Goal: Information Seeking & Learning: Learn about a topic

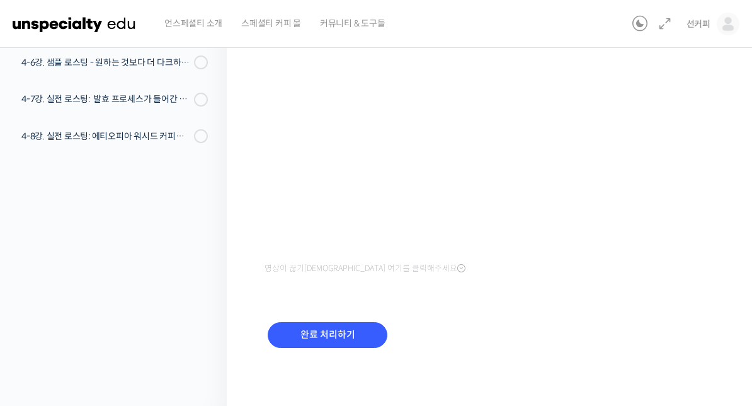
scroll to position [231, 0]
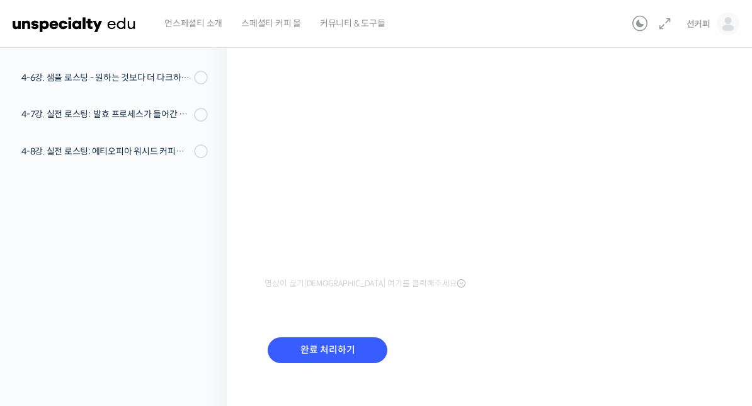
click at [374, 353] on input "완료 처리하기" at bounding box center [328, 350] width 120 height 26
click at [357, 340] on input "완료 처리하기" at bounding box center [328, 350] width 120 height 26
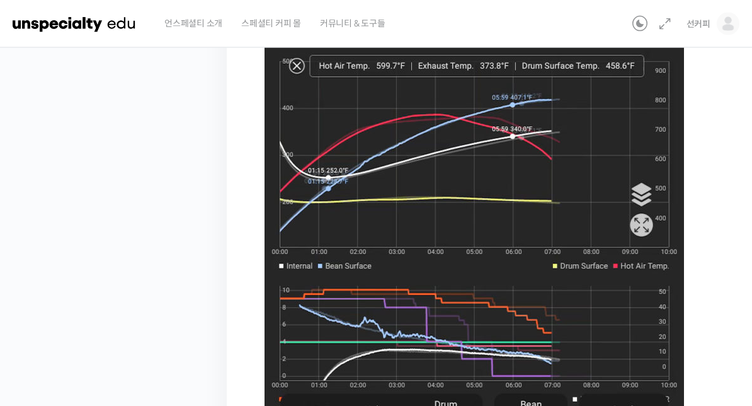
scroll to position [644, 0]
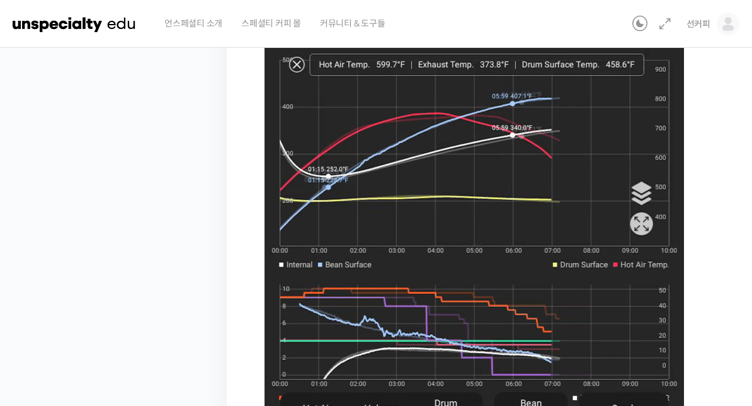
click at [475, 319] on img at bounding box center [475, 227] width 420 height 645
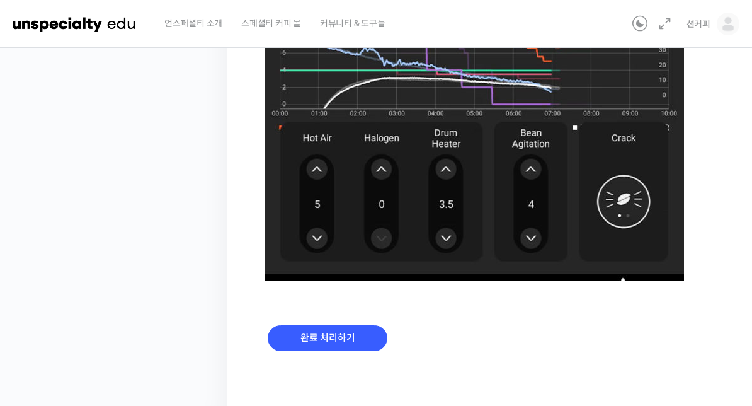
scroll to position [918, 0]
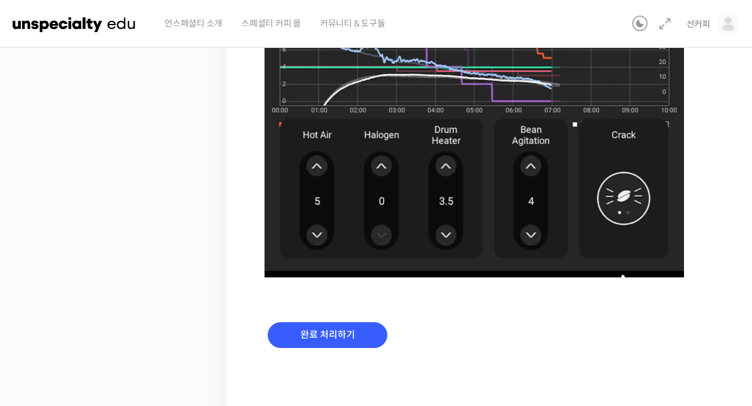
click at [303, 328] on input "완료 처리하기" at bounding box center [328, 335] width 120 height 26
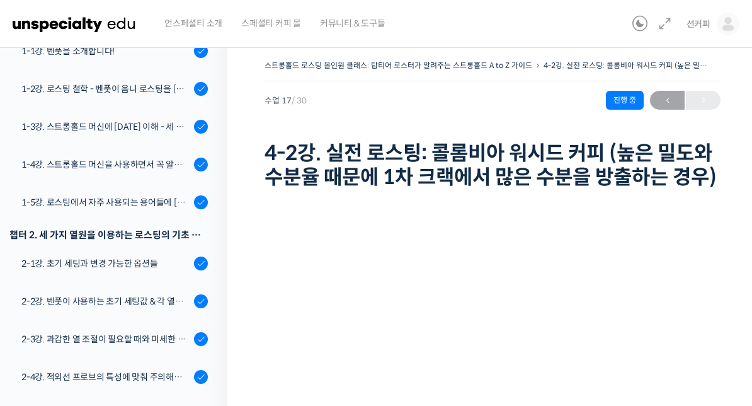
scroll to position [221, 0]
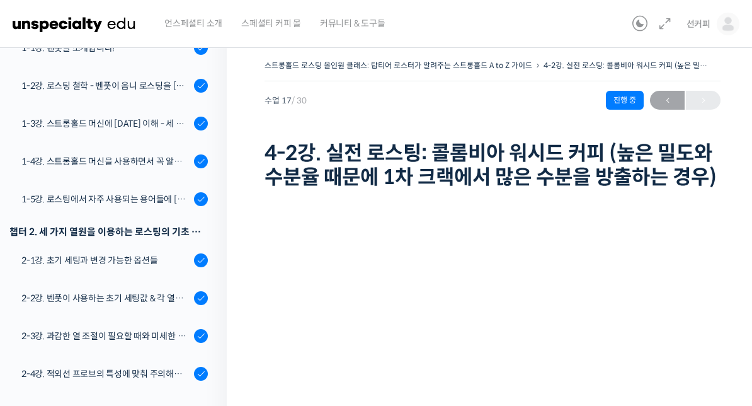
click at [158, 130] on link "1-3강. 스트롱홀드 머신에 [DATE] 이해 - 세 가지 열원이 만들어내는 변화" at bounding box center [110, 124] width 233 height 34
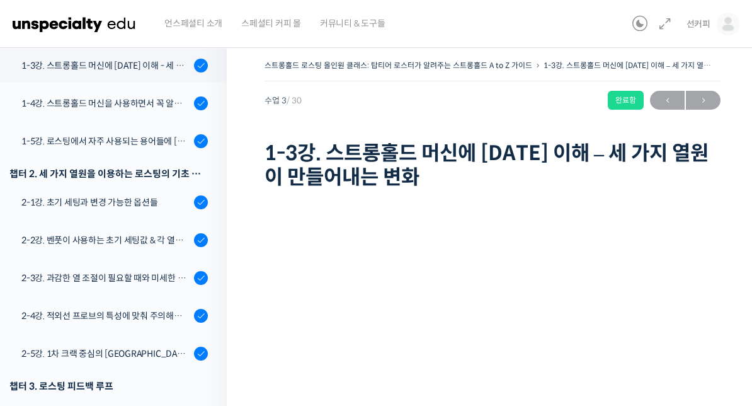
click at [47, 104] on div "1-4강. 스트롱홀드 머신을 사용하면서 꼭 알고 있어야 할 유의사항" at bounding box center [105, 103] width 169 height 14
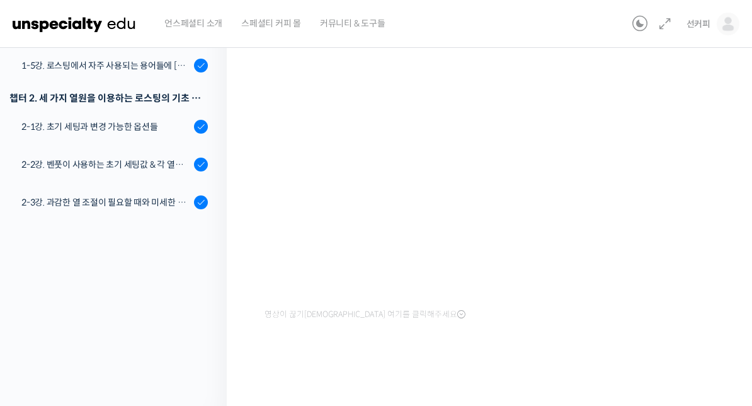
scroll to position [183, 0]
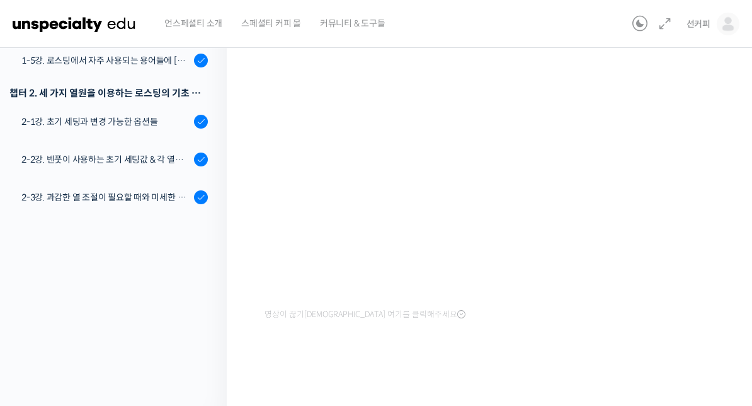
click at [43, 118] on div "2-1강. 초기 세팅과 변경 가능한 옵션들" at bounding box center [105, 122] width 169 height 14
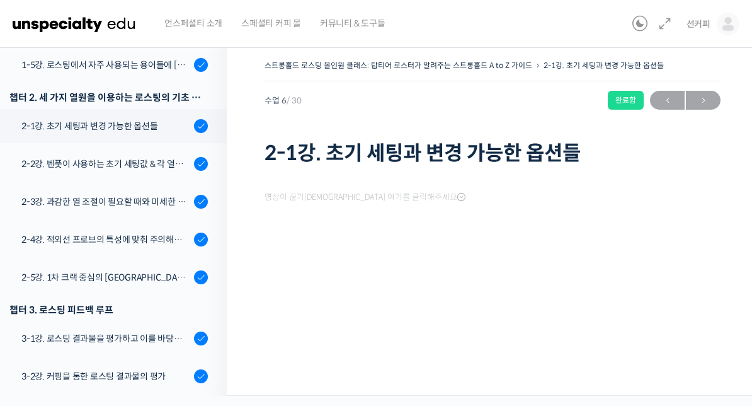
scroll to position [392, 0]
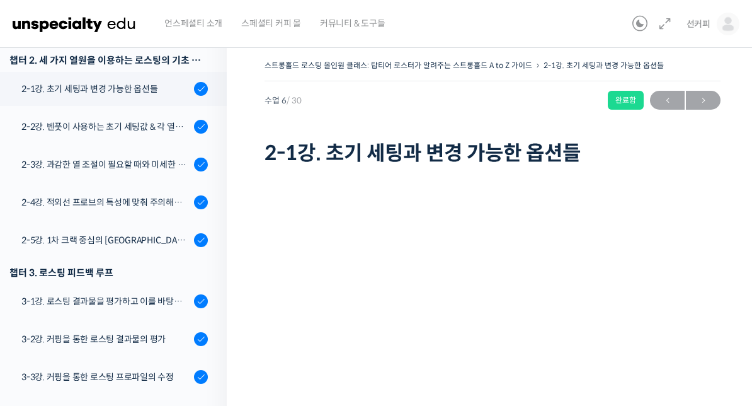
click at [67, 132] on div "2-2강. 벤풋이 사용하는 초기 세팅값 & 각 열원이 하는 역할" at bounding box center [105, 127] width 169 height 14
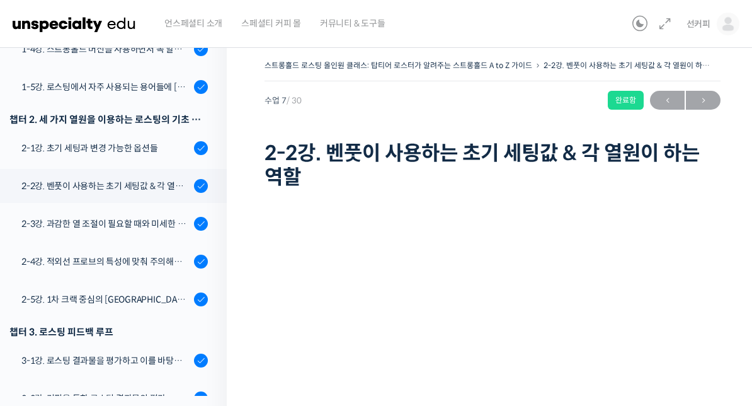
scroll to position [334, 0]
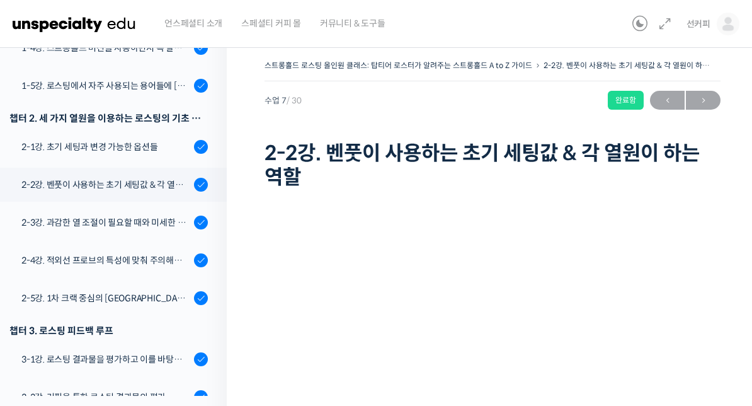
click at [151, 216] on div "2-3강. 과감한 열 조절이 필요할 때와 미세한 열 조절이 필요할 때" at bounding box center [105, 223] width 169 height 14
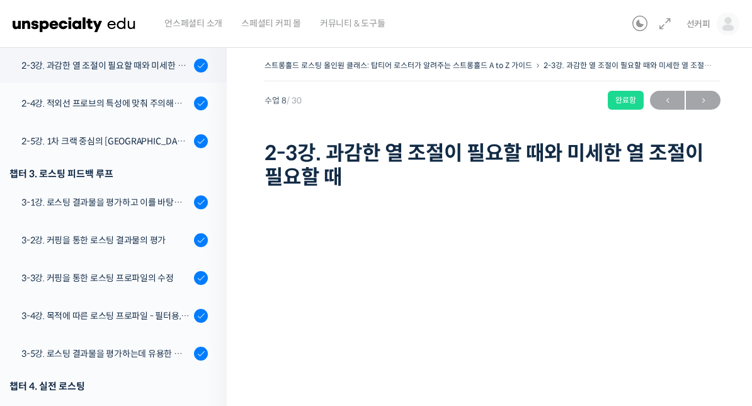
click at [140, 303] on link "3-4강. 목적에 따른 로스팅 프로파일 - 필터용, 에스프레소용" at bounding box center [110, 316] width 233 height 34
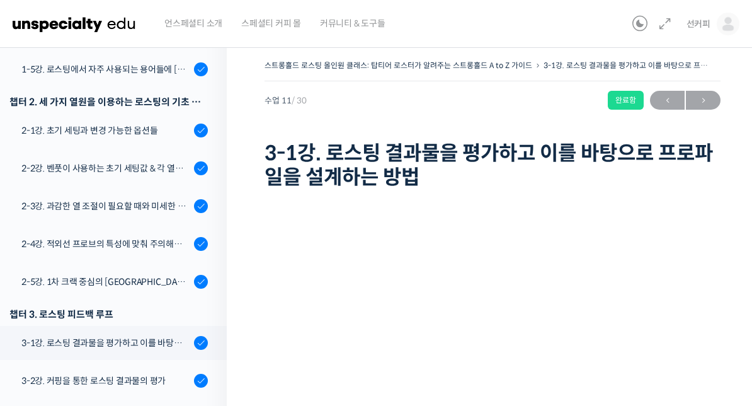
scroll to position [331, 0]
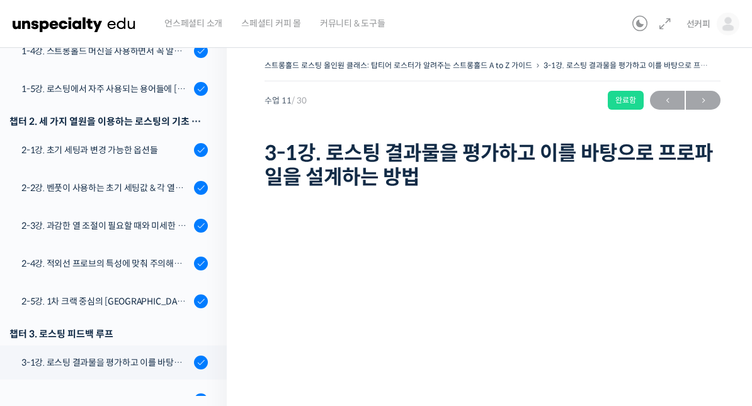
click at [147, 145] on div "2-1강. 초기 세팅과 변경 가능한 옵션들" at bounding box center [105, 150] width 169 height 14
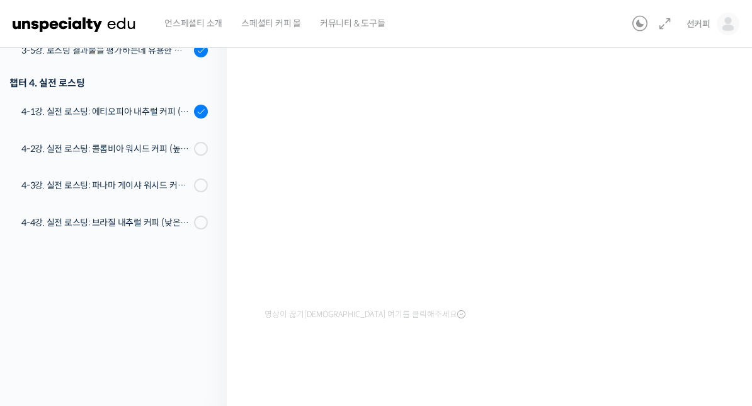
scroll to position [624, 0]
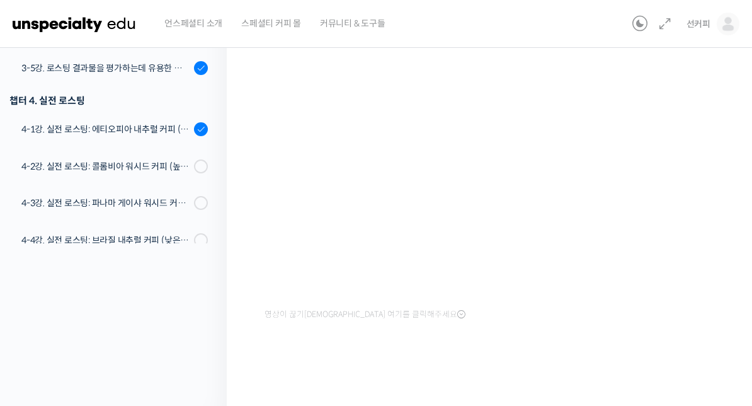
click at [153, 162] on div "4-2강. 실전 로스팅: 콜롬비아 워시드 커피 (높은 밀도와 수분율 때문에 1차 크랙에서 많은 수분을 방출하는 경우)" at bounding box center [105, 166] width 169 height 14
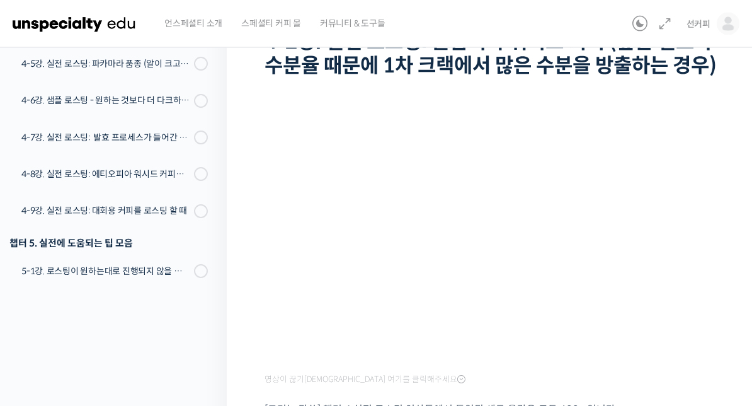
scroll to position [112, 0]
